Goal: Task Accomplishment & Management: Manage account settings

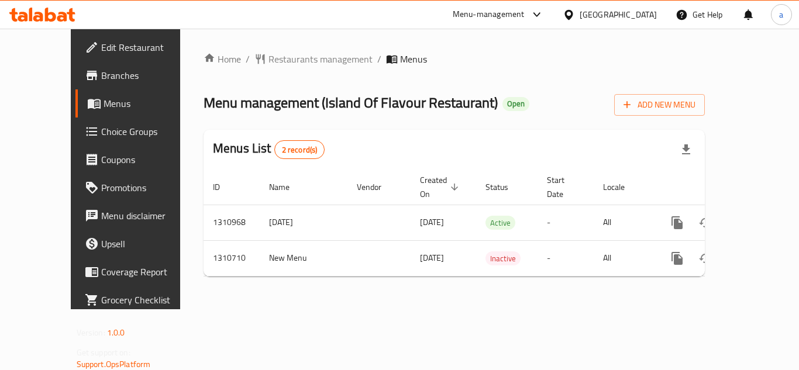
click at [536, 11] on icon at bounding box center [537, 15] width 14 height 14
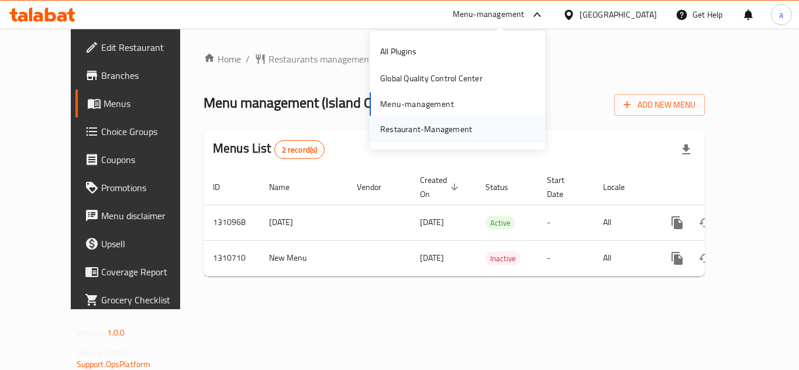
click at [435, 131] on div "Restaurant-Management" at bounding box center [426, 129] width 92 height 13
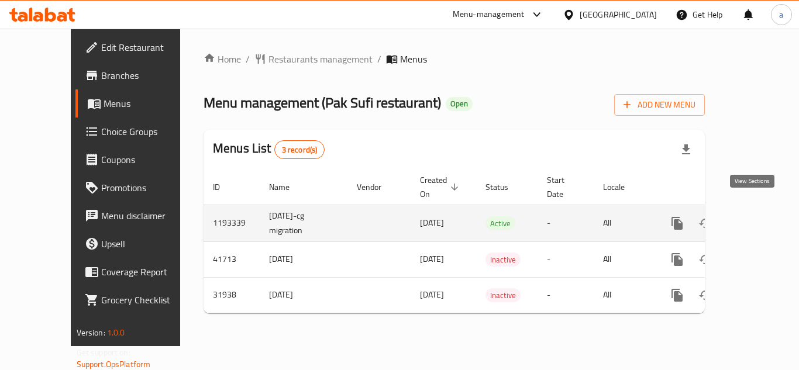
click at [756, 218] on icon "enhanced table" at bounding box center [761, 223] width 11 height 11
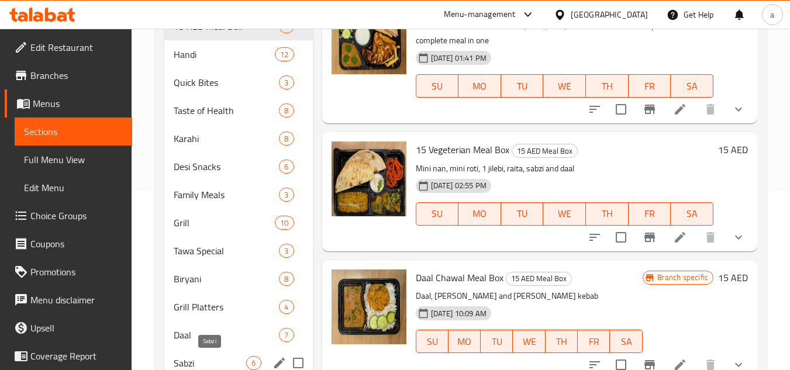
scroll to position [351, 0]
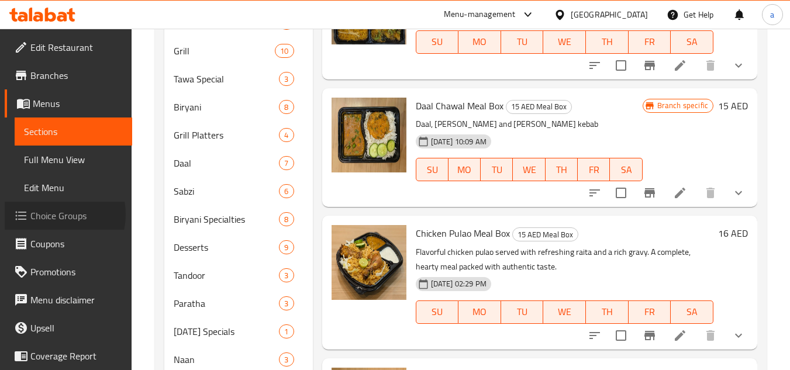
click at [51, 215] on span "Choice Groups" at bounding box center [76, 216] width 92 height 14
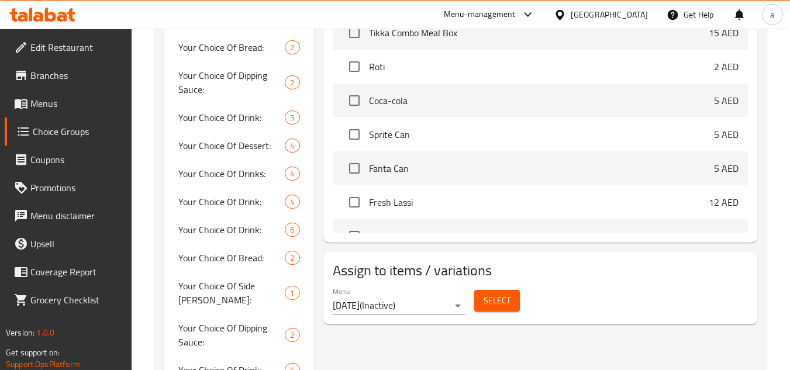
scroll to position [610, 0]
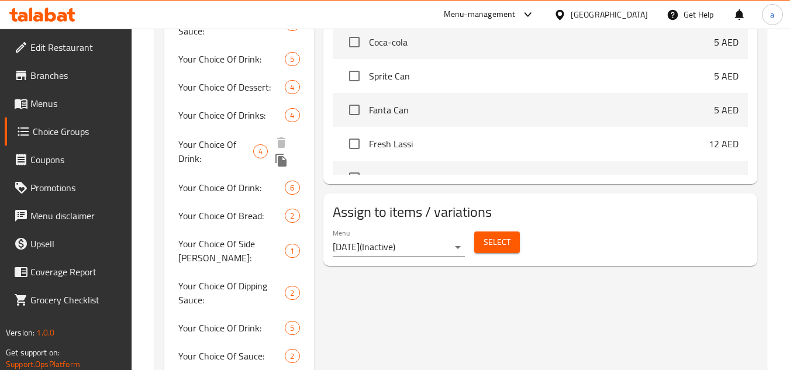
click at [218, 137] on span "Your Choice Of Drink:" at bounding box center [215, 151] width 75 height 28
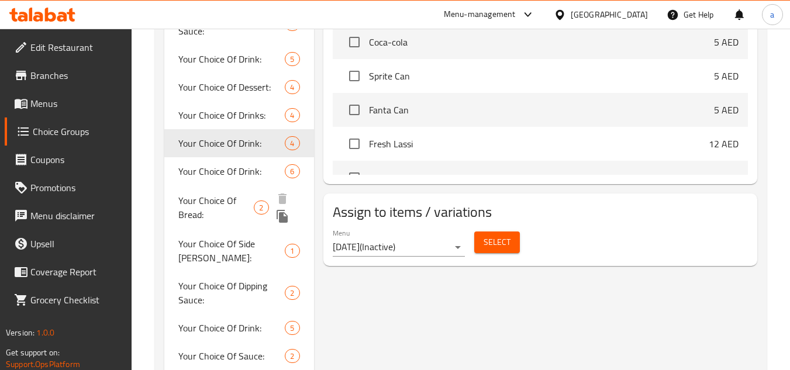
type input "Your Choice Of Drink:"
type input "إختيارك من :"
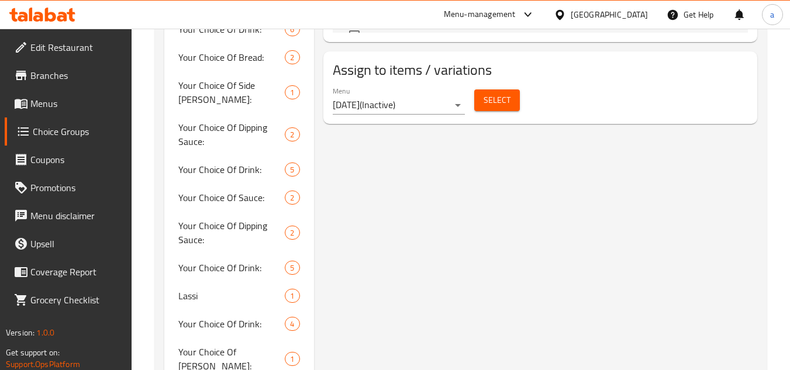
scroll to position [785, 0]
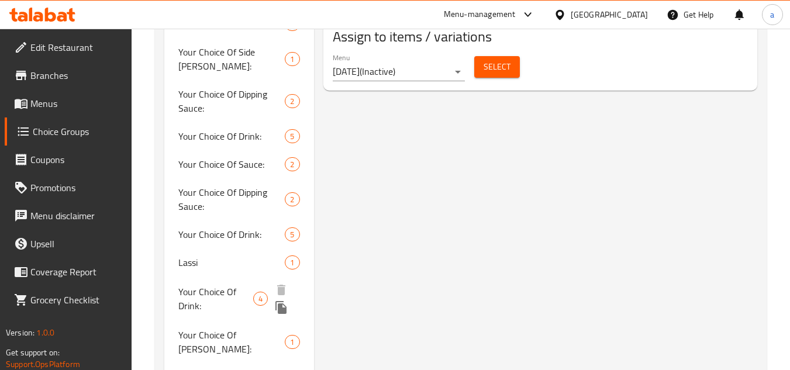
click at [218, 285] on span "Your Choice Of Drink:" at bounding box center [215, 299] width 75 height 28
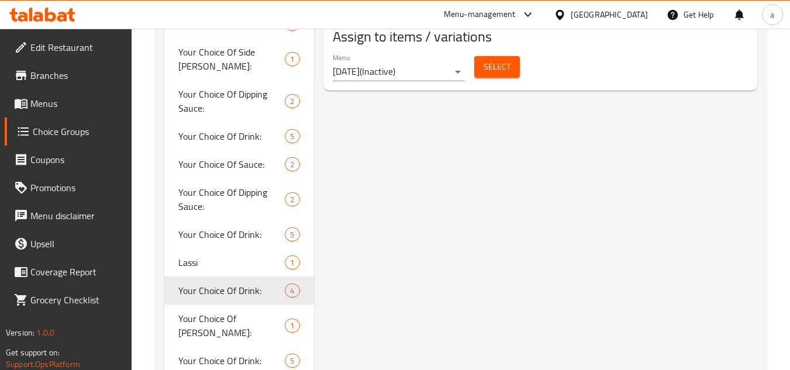
type input "0"
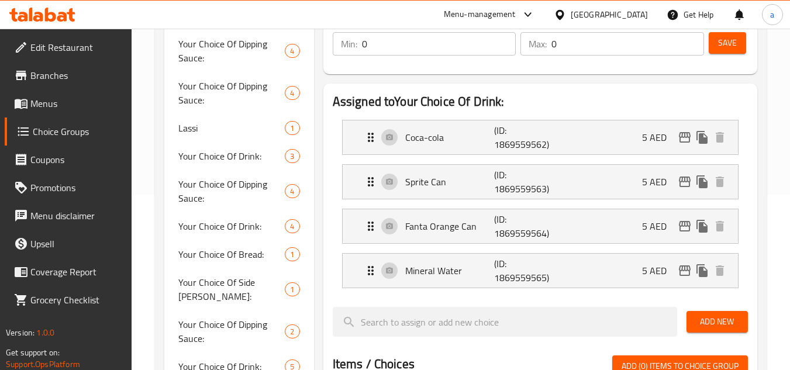
scroll to position [117, 0]
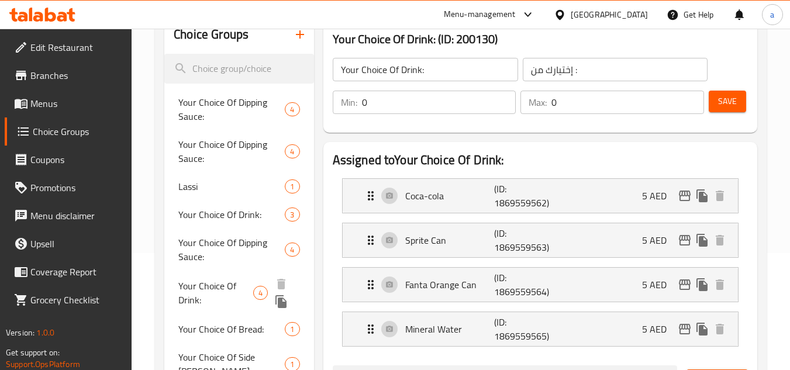
click at [207, 284] on span "Your Choice Of Drink:" at bounding box center [215, 293] width 75 height 28
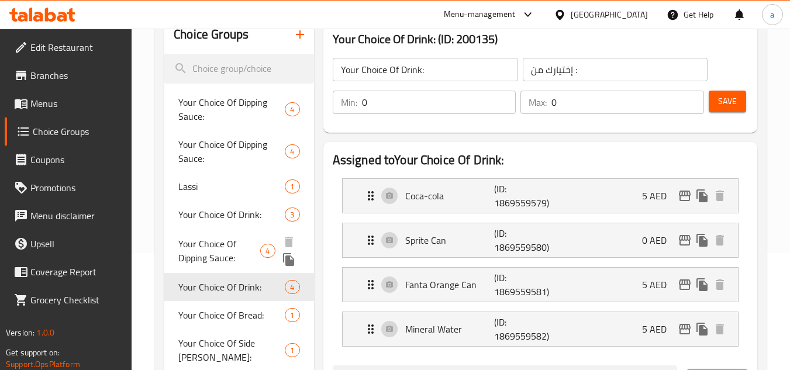
type input "1"
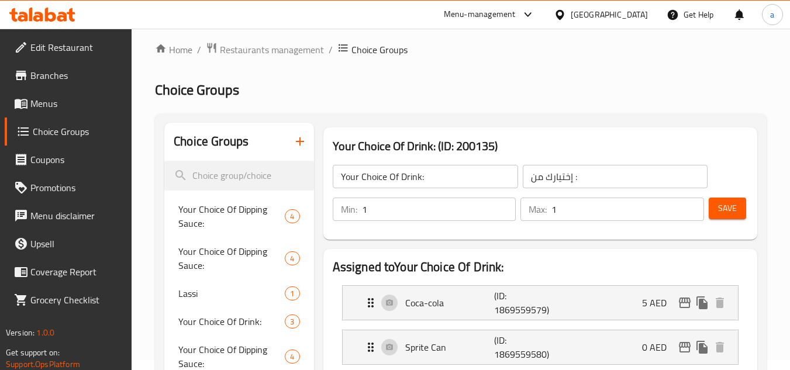
scroll to position [0, 0]
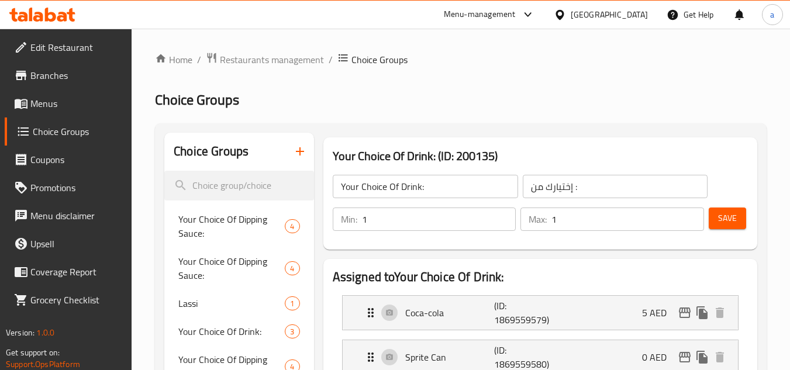
click at [577, 19] on div "[GEOGRAPHIC_DATA]" at bounding box center [609, 14] width 77 height 13
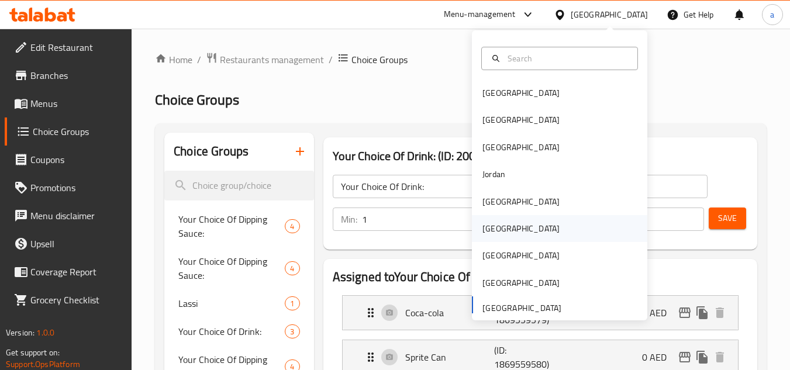
click at [505, 230] on div "[GEOGRAPHIC_DATA]" at bounding box center [560, 228] width 176 height 27
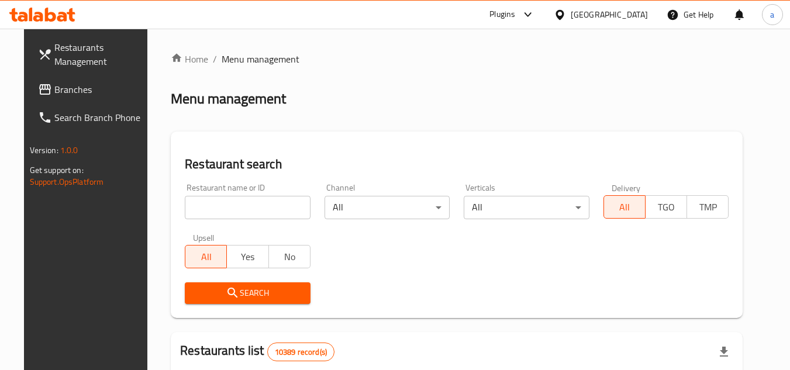
click at [54, 87] on span "Branches" at bounding box center [100, 89] width 92 height 14
